Goal: Information Seeking & Learning: Learn about a topic

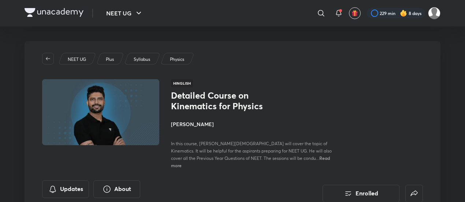
click at [298, 161] on div "NEET UG Plus Syllabus Physics Hinglish Detailed Course on Kinematics for Physic…" at bounding box center [233, 127] width 416 height 173
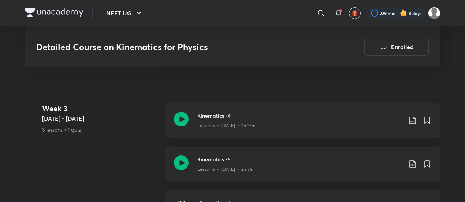
scroll to position [620, 0]
click at [257, 169] on div "Kinematics -5 Lesson 6 • [DATE] • 2h 31m" at bounding box center [302, 164] width 275 height 35
